Goal: Information Seeking & Learning: Learn about a topic

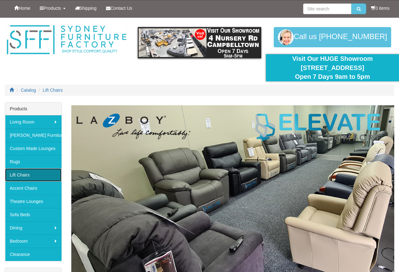
click at [16, 174] on link "Lift Chairs" at bounding box center [33, 174] width 56 height 13
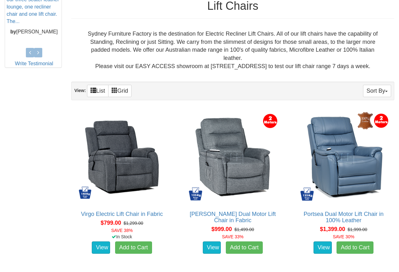
scroll to position [315, 0]
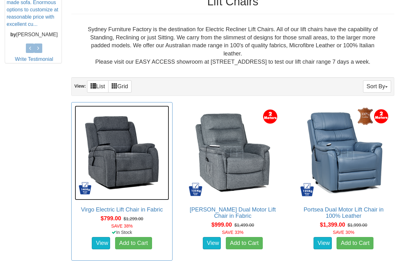
click at [130, 164] on img at bounding box center [122, 153] width 94 height 94
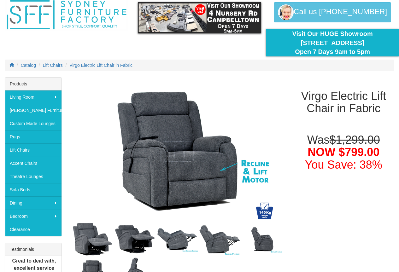
scroll to position [25, 0]
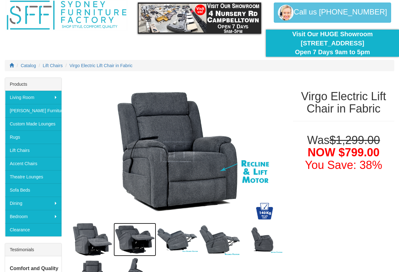
click at [138, 234] on img at bounding box center [134, 239] width 43 height 33
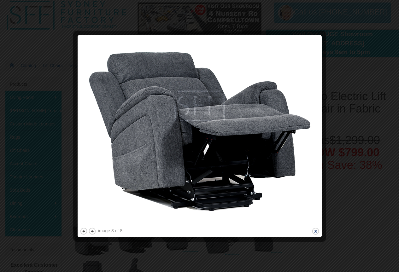
click at [315, 231] on button "close" at bounding box center [315, 231] width 8 height 8
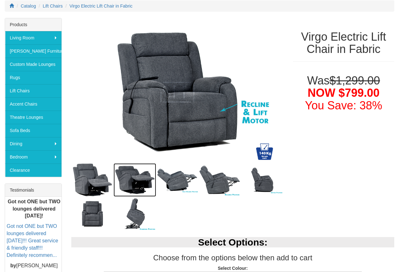
scroll to position [88, 0]
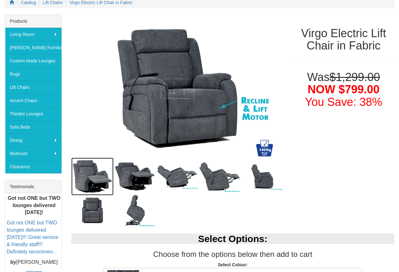
click at [97, 182] on img at bounding box center [92, 177] width 43 height 38
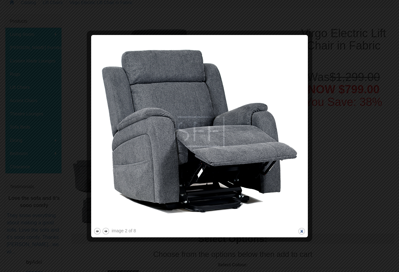
click at [301, 232] on button "close" at bounding box center [302, 231] width 8 height 8
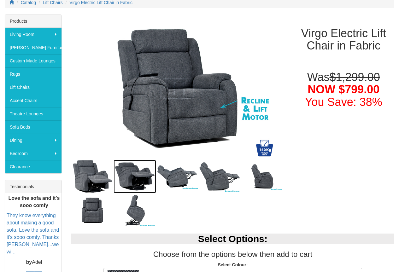
click at [136, 172] on img at bounding box center [134, 176] width 43 height 33
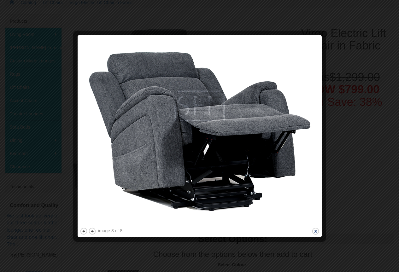
click at [314, 230] on button "close" at bounding box center [315, 231] width 8 height 8
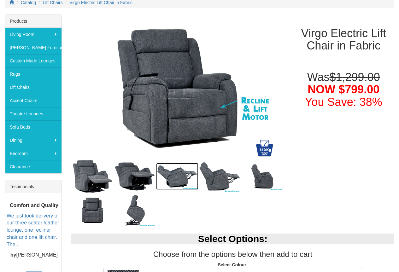
click at [177, 178] on img at bounding box center [177, 176] width 43 height 27
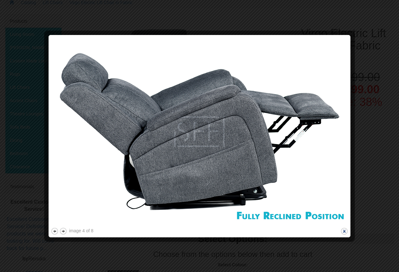
click at [342, 229] on button "close" at bounding box center [344, 231] width 8 height 8
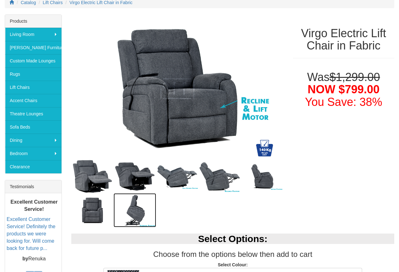
click at [147, 225] on img at bounding box center [134, 210] width 43 height 34
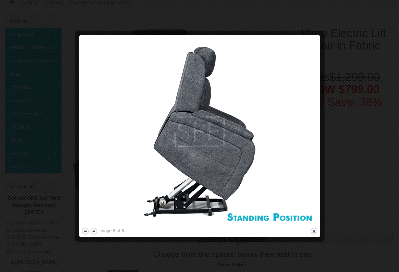
click at [313, 230] on button "close" at bounding box center [314, 231] width 8 height 8
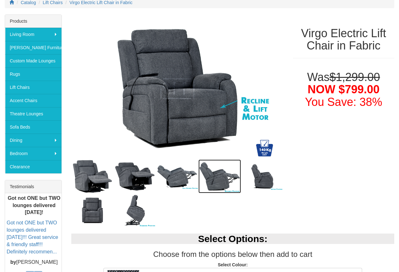
click at [235, 184] on img at bounding box center [219, 176] width 43 height 34
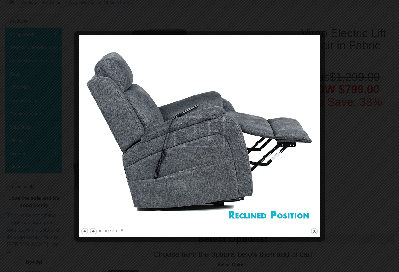
click at [315, 230] on button "close" at bounding box center [314, 231] width 8 height 8
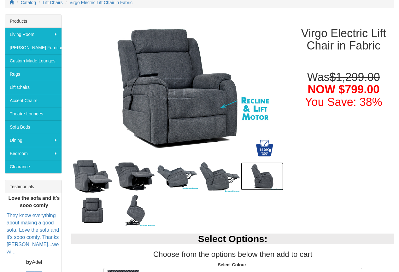
click at [269, 181] on img at bounding box center [262, 176] width 43 height 28
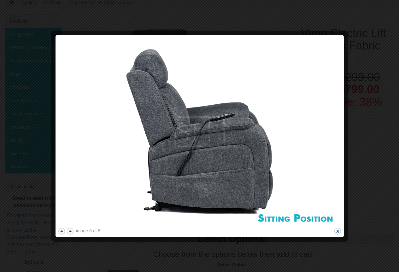
click at [338, 232] on button "close" at bounding box center [337, 231] width 8 height 8
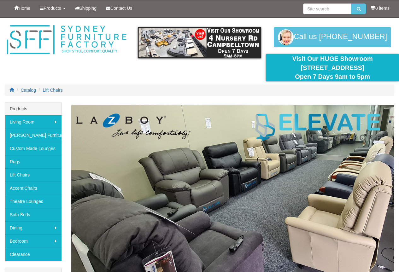
scroll to position [315, 0]
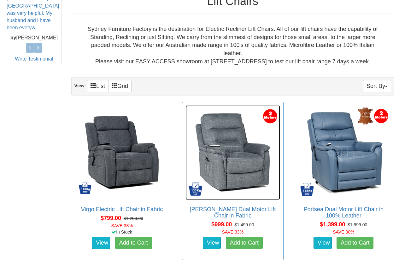
click at [244, 180] on img at bounding box center [232, 152] width 94 height 94
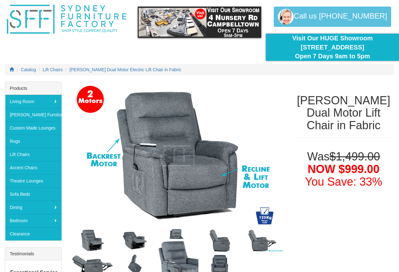
scroll to position [32, 0]
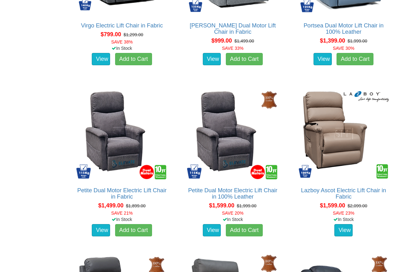
scroll to position [505, 0]
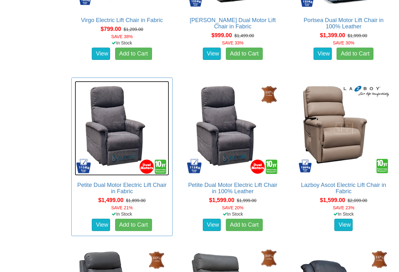
click at [119, 124] on img at bounding box center [122, 128] width 94 height 94
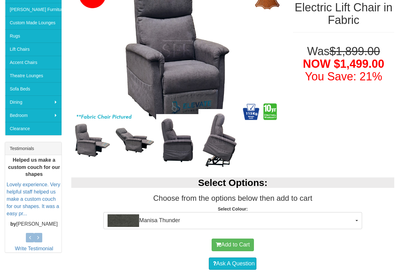
scroll to position [126, 0]
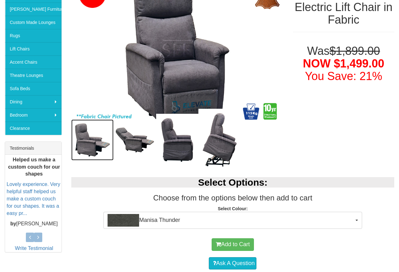
click at [95, 142] on img at bounding box center [92, 139] width 43 height 41
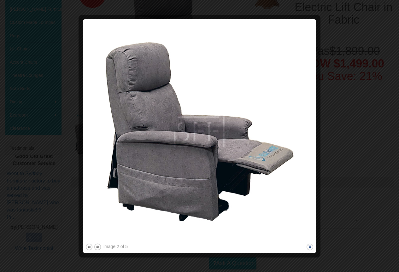
click at [309, 246] on button "close" at bounding box center [310, 247] width 8 height 8
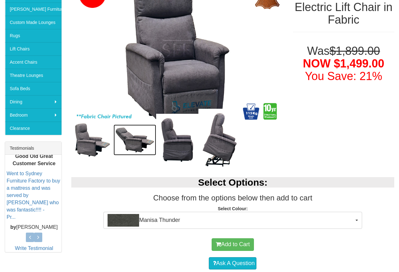
click at [143, 148] on img at bounding box center [134, 139] width 43 height 31
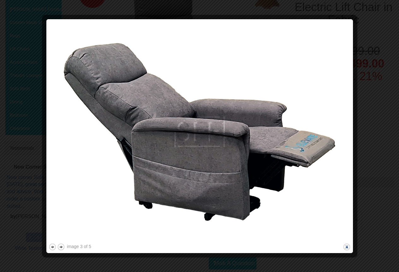
click at [346, 246] on button "close" at bounding box center [347, 247] width 8 height 8
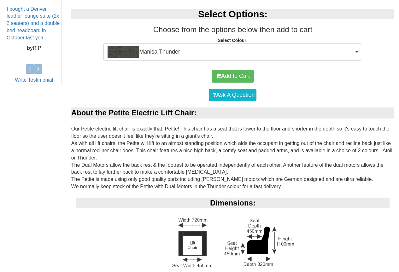
scroll to position [315, 0]
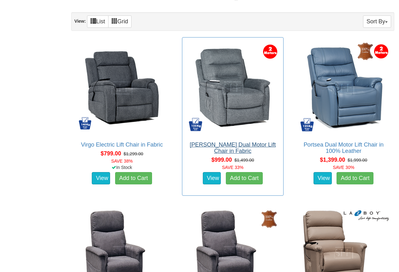
scroll to position [379, 0]
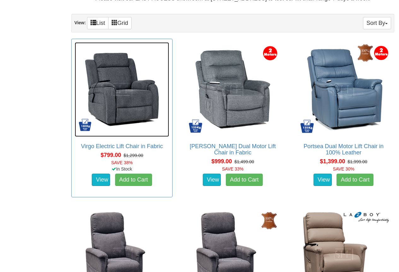
click at [96, 100] on img at bounding box center [122, 89] width 94 height 94
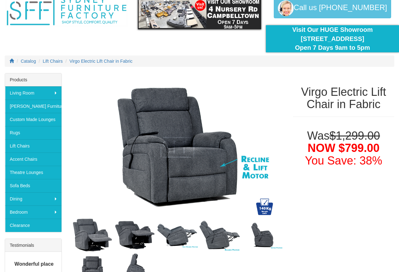
scroll to position [95, 0]
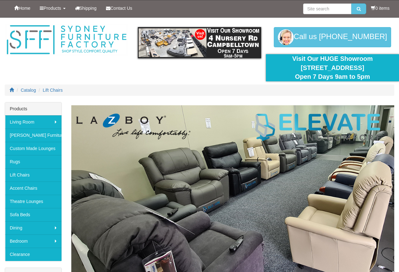
scroll to position [345, 0]
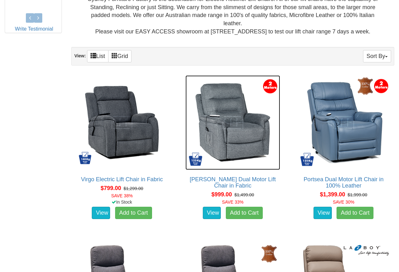
click at [233, 127] on img at bounding box center [232, 122] width 94 height 94
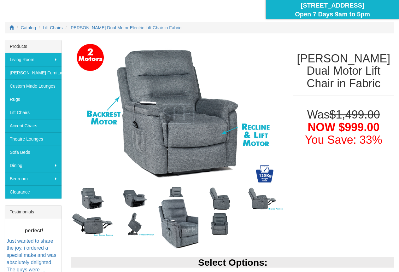
scroll to position [63, 0]
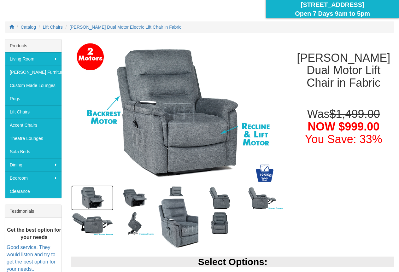
click at [89, 201] on img at bounding box center [92, 198] width 43 height 26
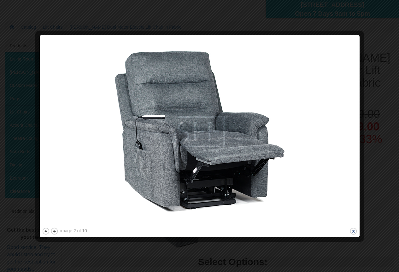
click at [353, 232] on button "close" at bounding box center [353, 231] width 8 height 8
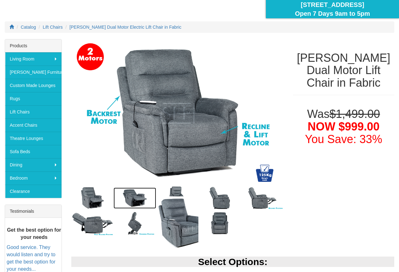
click at [142, 207] on img at bounding box center [134, 198] width 43 height 21
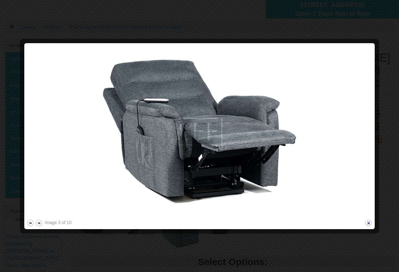
drag, startPoint x: 370, startPoint y: 224, endPoint x: 366, endPoint y: 222, distance: 4.4
click at [369, 224] on button "close" at bounding box center [368, 223] width 8 height 8
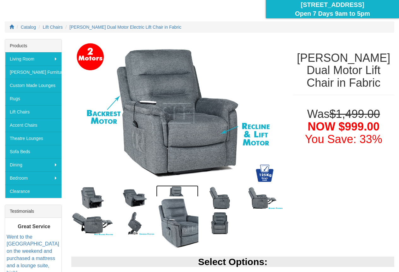
click at [175, 193] on img at bounding box center [177, 198] width 43 height 26
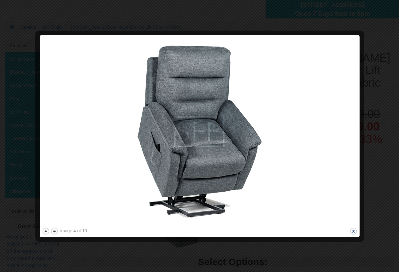
click at [354, 231] on button "close" at bounding box center [353, 231] width 8 height 8
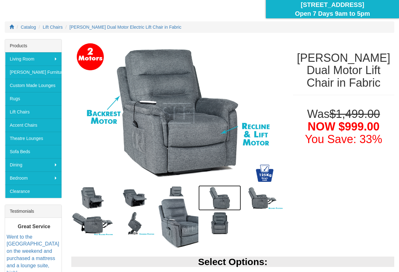
click at [217, 199] on img at bounding box center [219, 198] width 43 height 26
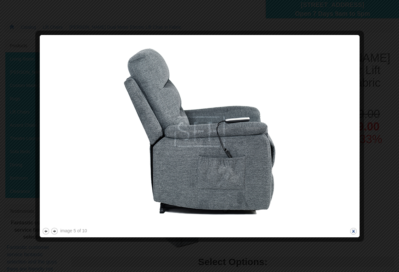
click at [352, 232] on button "close" at bounding box center [353, 231] width 8 height 8
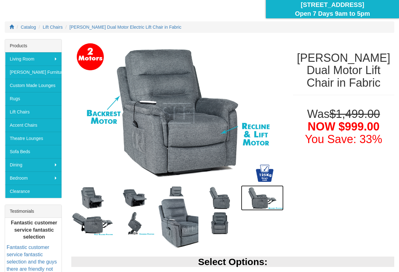
click at [261, 203] on img at bounding box center [262, 198] width 43 height 26
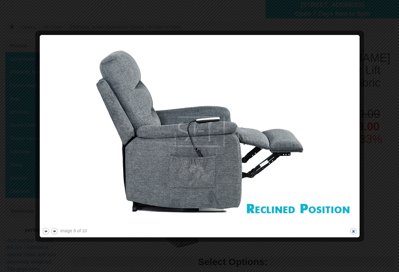
click at [352, 231] on button "close" at bounding box center [353, 231] width 8 height 8
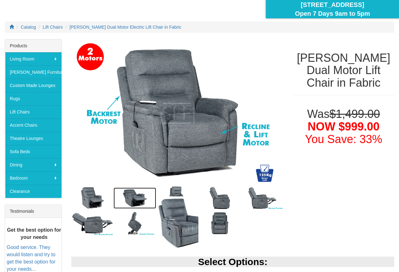
click at [138, 196] on img at bounding box center [134, 198] width 43 height 21
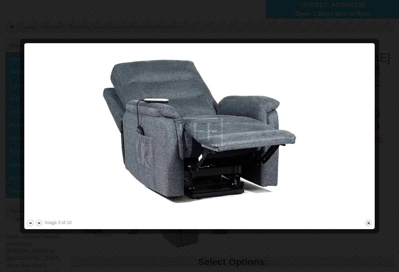
click at [369, 223] on button "close" at bounding box center [368, 223] width 8 height 8
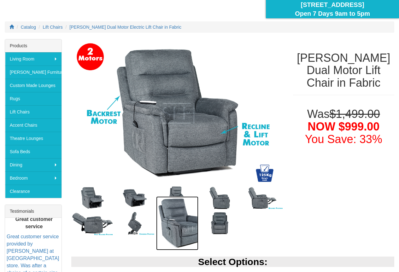
click at [183, 225] on img at bounding box center [177, 223] width 43 height 54
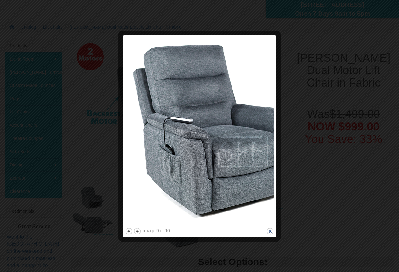
click at [269, 232] on button "close" at bounding box center [270, 231] width 8 height 8
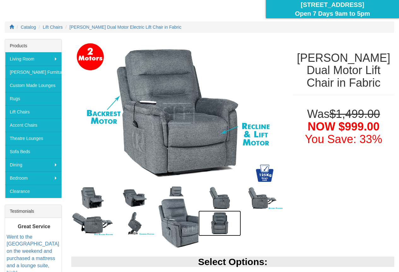
click at [221, 228] on img at bounding box center [219, 224] width 43 height 26
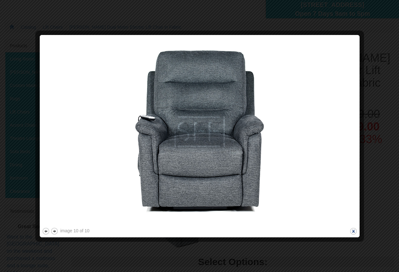
click at [351, 230] on button "close" at bounding box center [353, 231] width 8 height 8
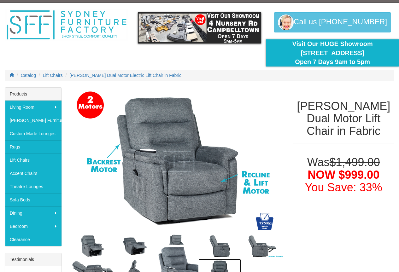
scroll to position [0, 0]
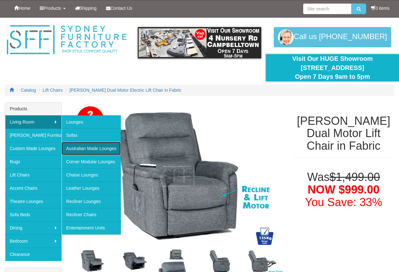
click at [78, 145] on link "Australian Made Lounges" at bounding box center [90, 148] width 59 height 13
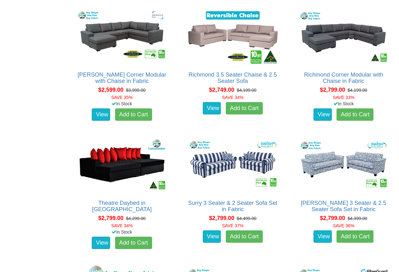
scroll to position [882, 0]
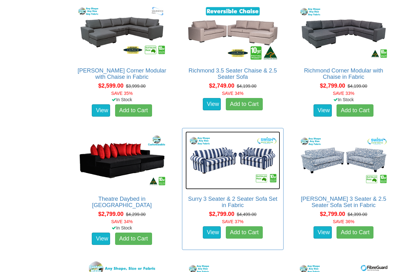
click at [227, 159] on img at bounding box center [232, 160] width 94 height 58
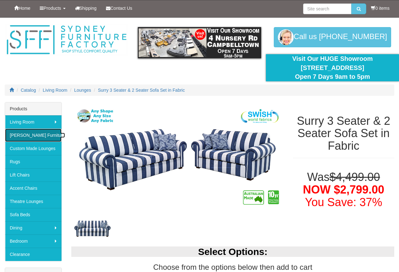
click at [20, 133] on link "[PERSON_NAME] Furniture" at bounding box center [33, 135] width 56 height 13
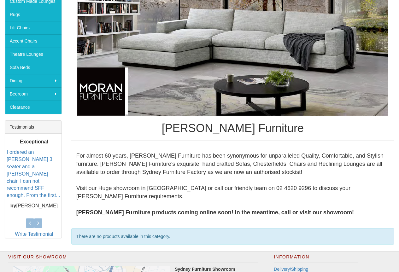
scroll to position [18, 0]
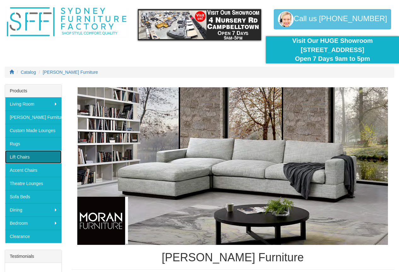
click at [20, 154] on link "Lift Chairs" at bounding box center [33, 156] width 56 height 13
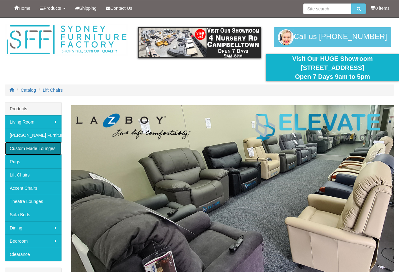
click at [36, 147] on link "Custom Made Lounges" at bounding box center [33, 148] width 56 height 13
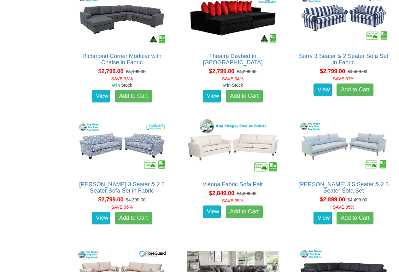
scroll to position [1198, 0]
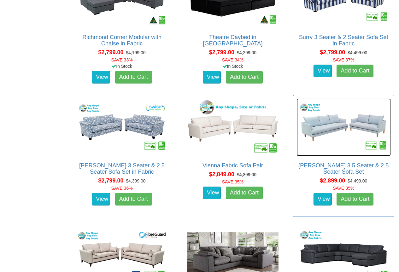
click at [343, 132] on img at bounding box center [343, 127] width 94 height 58
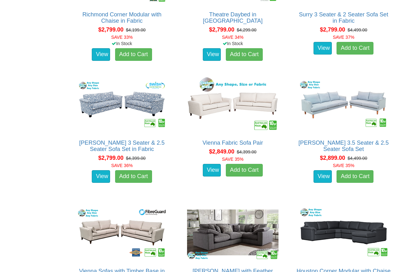
scroll to position [1302, 0]
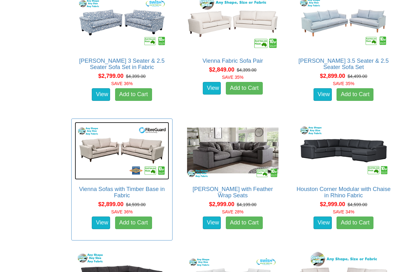
click at [119, 141] on img at bounding box center [122, 151] width 94 height 58
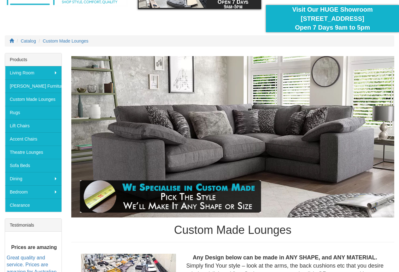
scroll to position [42, 0]
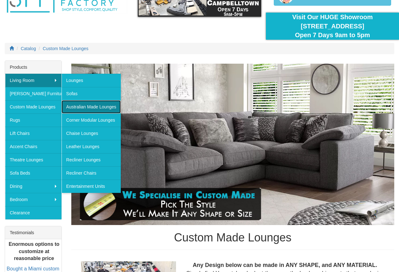
click at [76, 106] on link "Australian Made Lounges" at bounding box center [90, 106] width 59 height 13
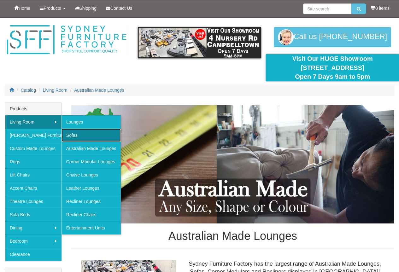
click at [74, 133] on link "Sofas" at bounding box center [90, 135] width 59 height 13
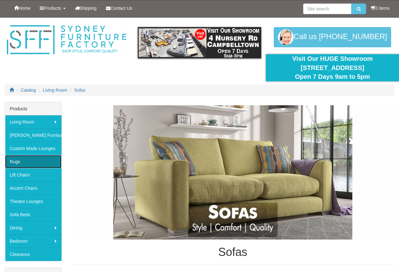
click at [10, 163] on link "Rugs" at bounding box center [33, 161] width 56 height 13
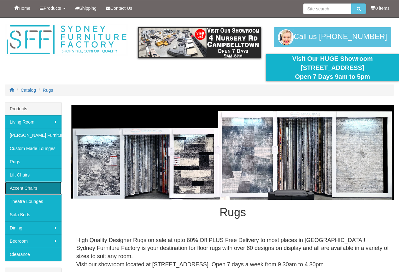
click at [28, 187] on link "Accent Chairs" at bounding box center [33, 188] width 56 height 13
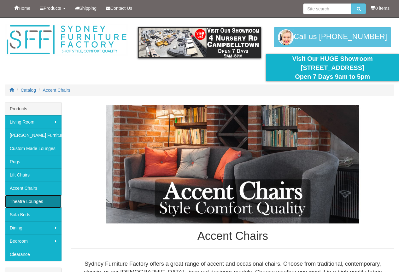
click at [18, 201] on link "Theatre Lounges" at bounding box center [33, 201] width 56 height 13
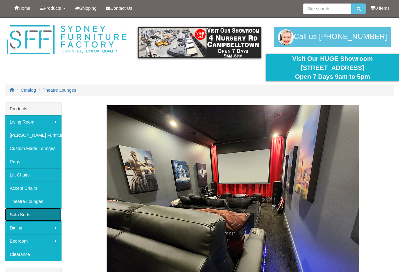
click at [16, 215] on link "Sofa Beds" at bounding box center [33, 214] width 56 height 13
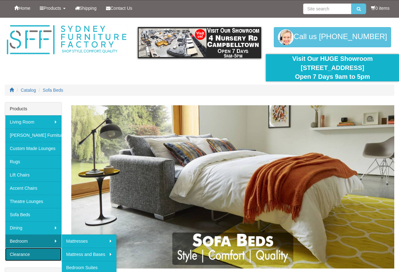
click at [19, 252] on link "Clearance" at bounding box center [33, 254] width 56 height 13
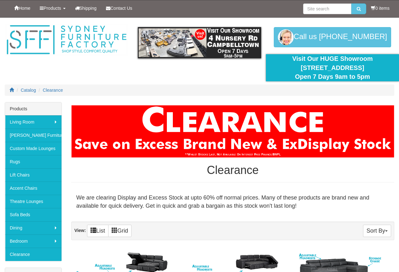
drag, startPoint x: 341, startPoint y: 36, endPoint x: 364, endPoint y: 39, distance: 22.9
click at [364, 39] on div "Call us 02 4620 9296 02 4620 9296" at bounding box center [332, 37] width 133 height 20
click at [14, 175] on link "Lift Chairs" at bounding box center [33, 174] width 56 height 13
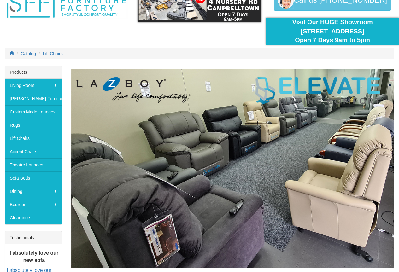
scroll to position [32, 0]
